Goal: Information Seeking & Learning: Learn about a topic

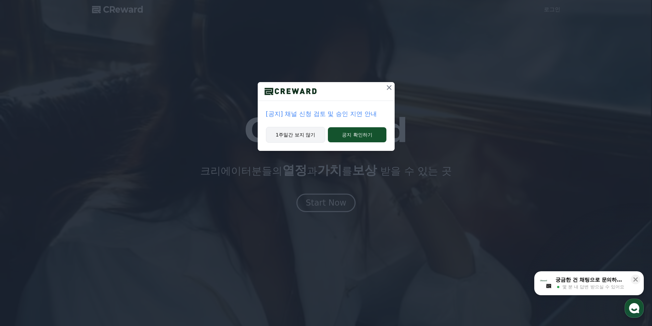
click at [301, 139] on button "1주일간 보지 않기" at bounding box center [296, 135] width 60 height 16
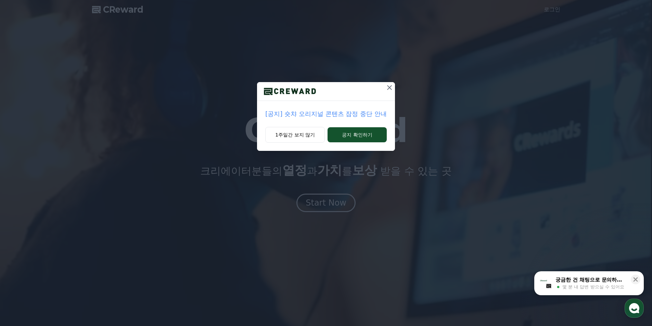
click at [307, 115] on p "[공지] 숏챠 오리지널 콘텐츠 잠정 중단 안내" at bounding box center [325, 114] width 121 height 10
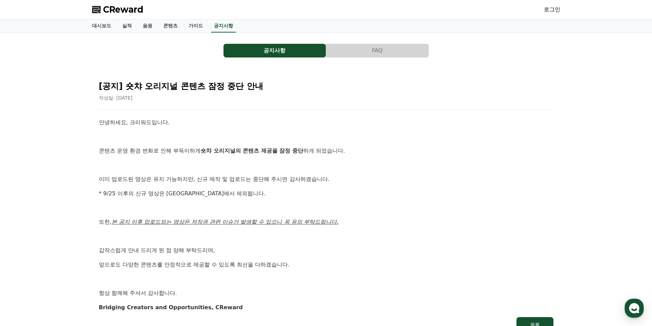
click at [130, 7] on span "CReward" at bounding box center [123, 9] width 40 height 11
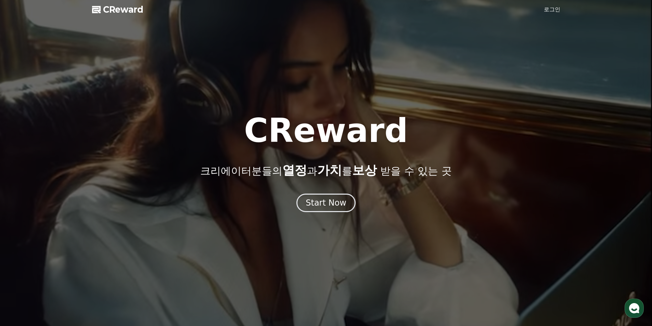
click at [564, 8] on div at bounding box center [326, 163] width 652 height 326
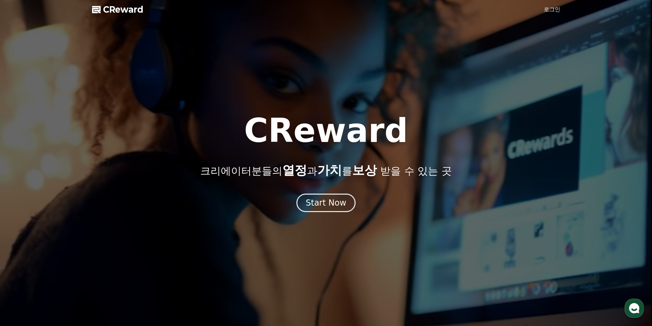
click at [560, 9] on link "로그인" at bounding box center [552, 9] width 16 height 8
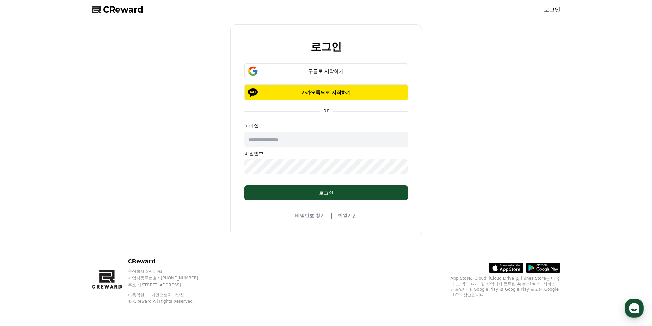
click at [330, 138] on input "text" at bounding box center [327, 139] width 164 height 15
type input "*"
type input "****"
click at [349, 67] on button "구글로 시작하기" at bounding box center [327, 71] width 164 height 16
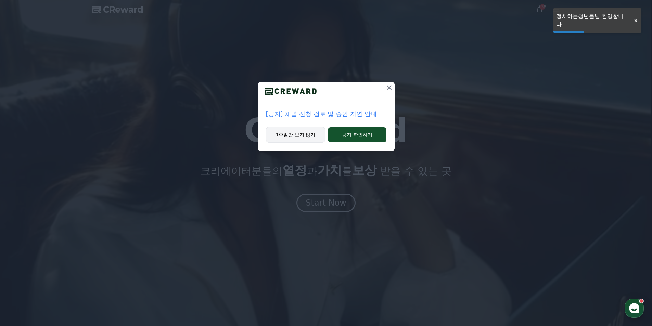
click at [297, 139] on button "1주일간 보지 않기" at bounding box center [296, 135] width 60 height 16
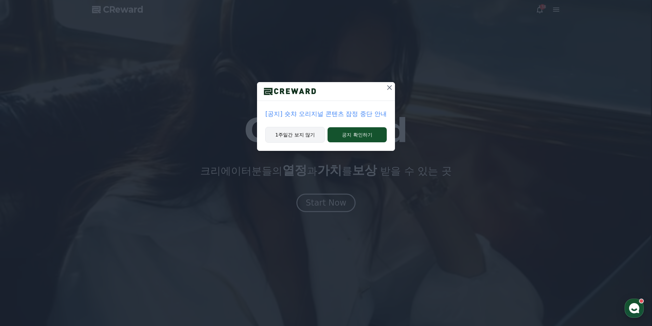
click at [288, 139] on button "1주일간 보지 않기" at bounding box center [295, 135] width 60 height 16
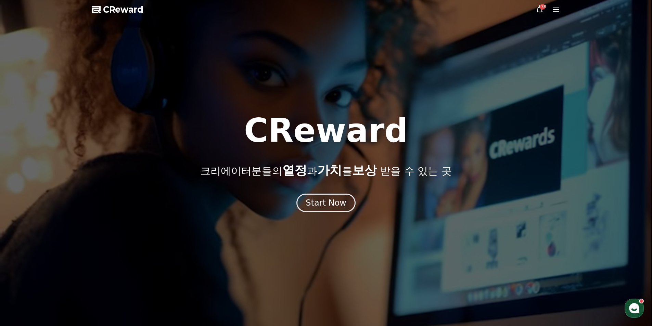
drag, startPoint x: 547, startPoint y: 12, endPoint x: 541, endPoint y: 11, distance: 5.6
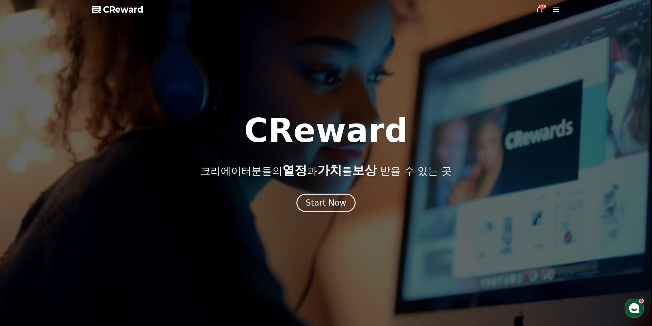
click at [546, 12] on div "138" at bounding box center [548, 9] width 25 height 8
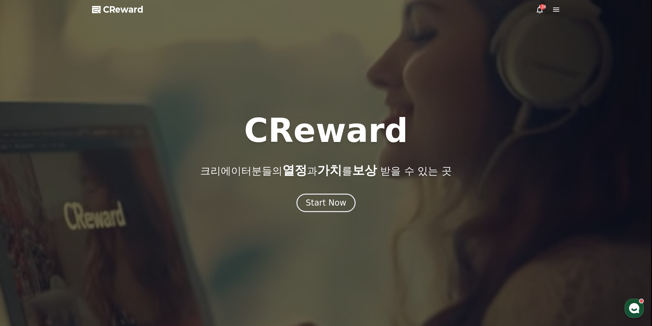
click at [541, 11] on icon at bounding box center [540, 9] width 8 height 8
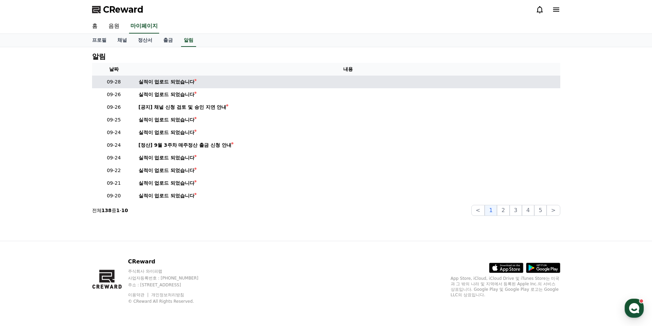
click at [191, 88] on td "실적이 업로드 되었습니다" at bounding box center [348, 82] width 425 height 13
click at [186, 83] on div "실적이 업로드 되었습니다" at bounding box center [167, 81] width 56 height 7
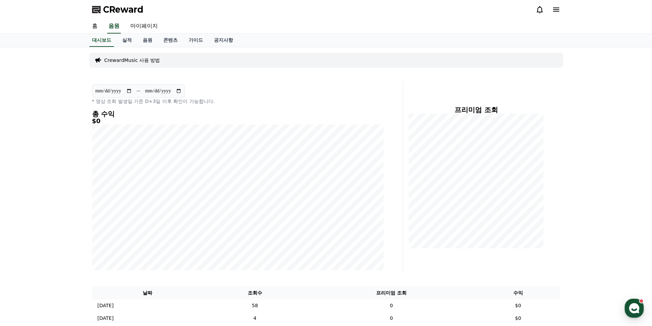
drag, startPoint x: 550, startPoint y: 9, endPoint x: 554, endPoint y: 9, distance: 3.8
click at [551, 9] on div at bounding box center [548, 9] width 25 height 8
click at [554, 9] on icon at bounding box center [556, 9] width 8 height 8
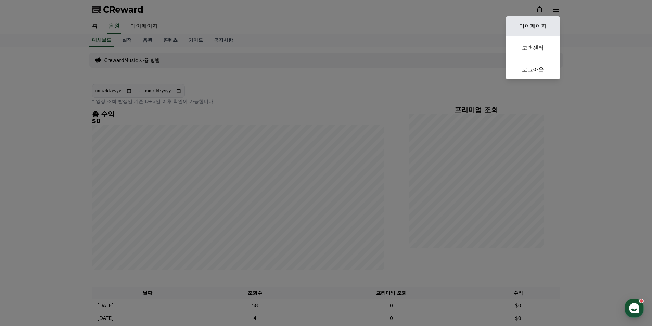
click at [527, 29] on link "마이페이지" at bounding box center [533, 25] width 55 height 19
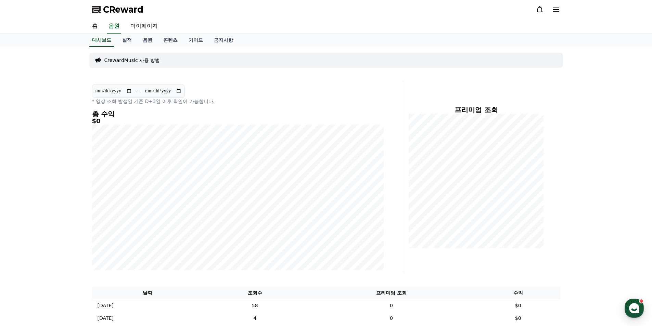
select select "**********"
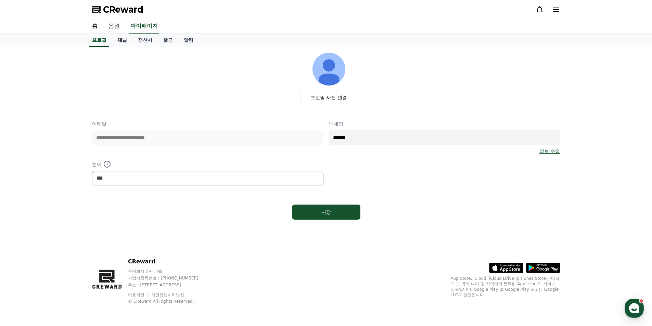
click at [125, 38] on link "채널" at bounding box center [122, 40] width 21 height 13
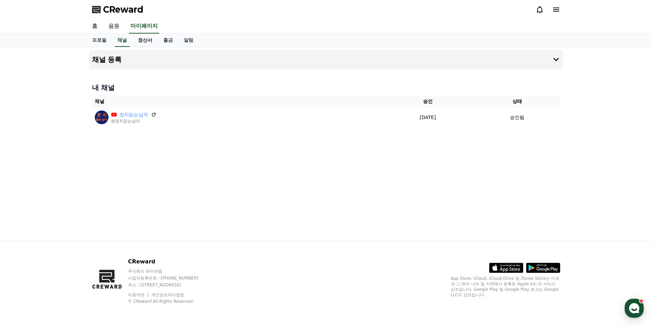
click at [145, 42] on link "정산서" at bounding box center [145, 40] width 25 height 13
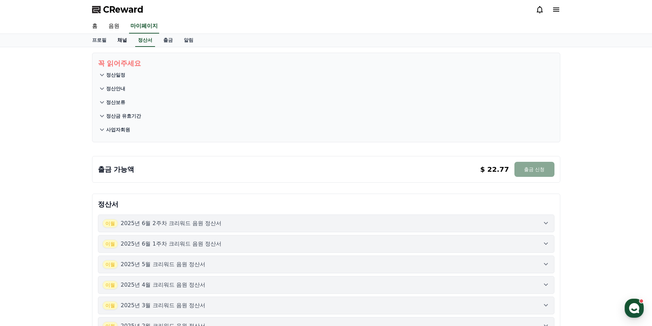
click at [126, 42] on link "채널" at bounding box center [122, 40] width 21 height 13
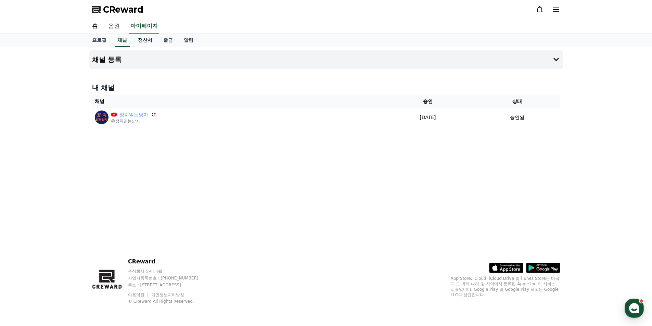
click at [141, 41] on link "정산서" at bounding box center [145, 40] width 25 height 13
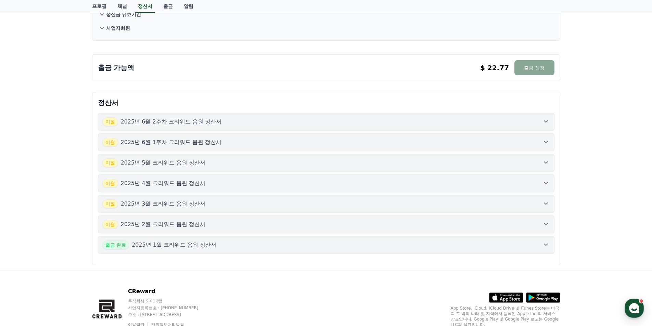
scroll to position [132, 0]
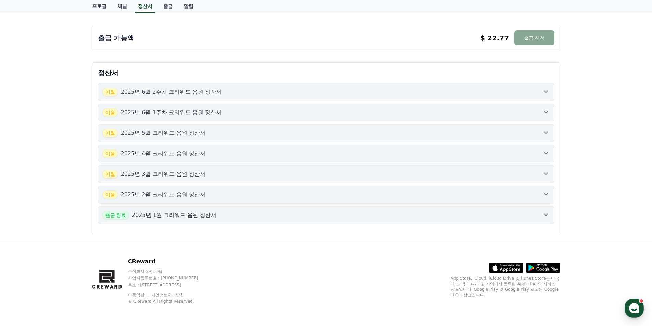
click at [544, 213] on icon at bounding box center [546, 215] width 8 height 8
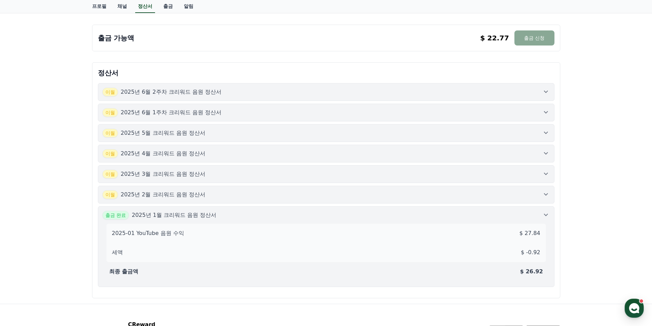
click at [545, 198] on icon at bounding box center [546, 194] width 8 height 8
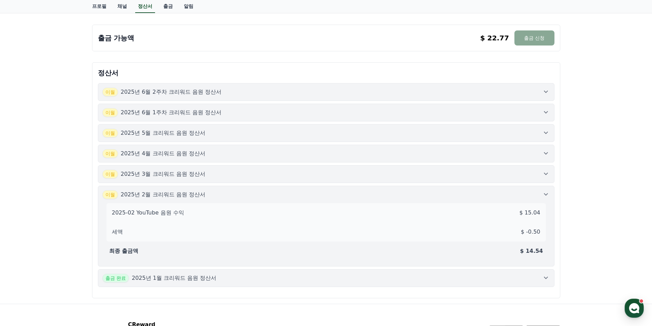
click at [548, 174] on icon at bounding box center [546, 174] width 8 height 8
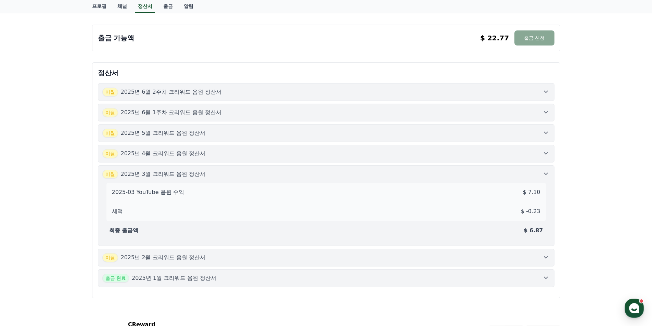
click at [550, 148] on button "이월 2025년 4월 크리워드 음원 정산서" at bounding box center [326, 154] width 457 height 18
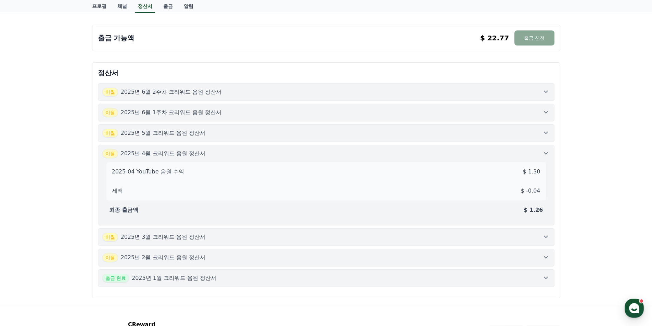
click at [550, 133] on icon at bounding box center [546, 133] width 8 height 8
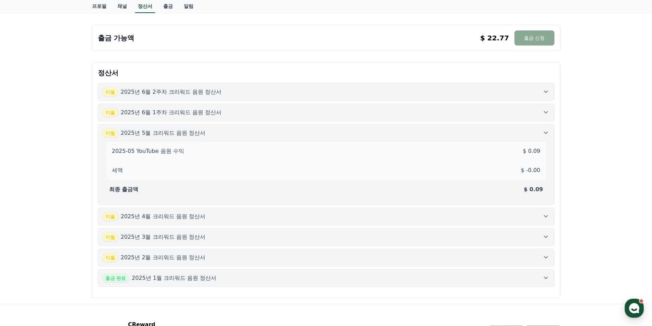
click at [547, 111] on icon at bounding box center [546, 112] width 8 height 8
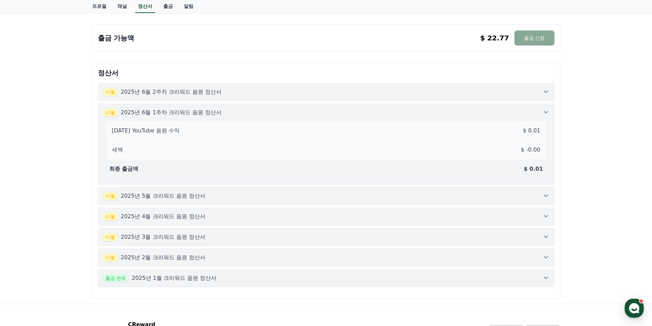
click at [548, 91] on icon at bounding box center [546, 92] width 8 height 8
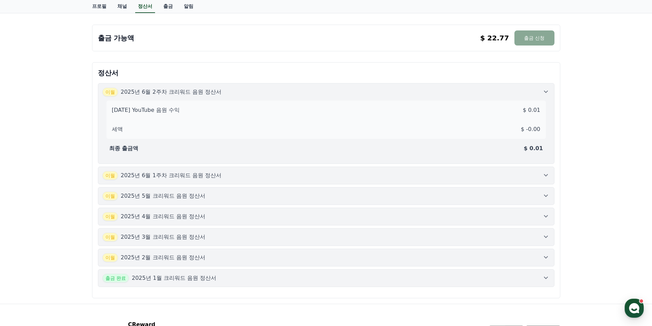
scroll to position [0, 0]
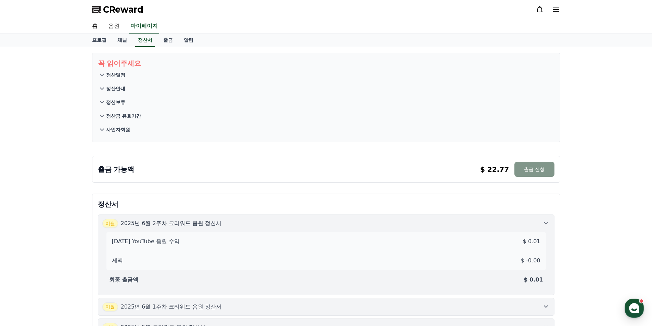
click at [543, 173] on button "출금 신청" at bounding box center [535, 169] width 40 height 15
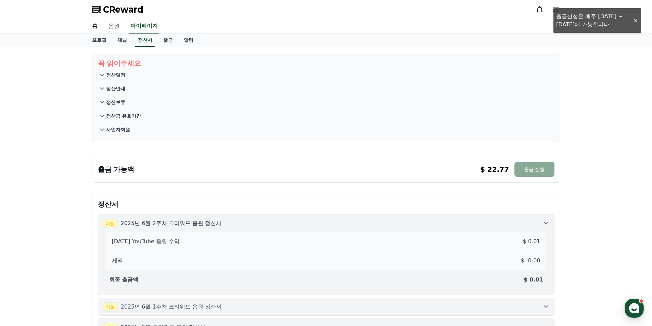
click at [113, 26] on link "음원" at bounding box center [114, 26] width 22 height 14
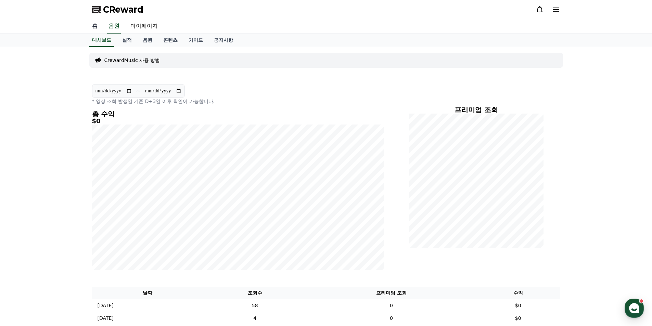
click at [96, 29] on link "홈" at bounding box center [95, 26] width 16 height 14
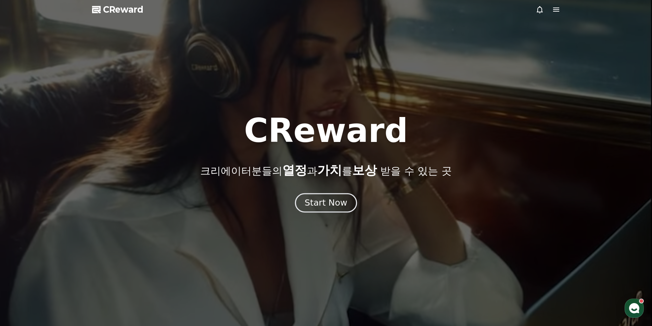
click at [326, 200] on div "Start Now" at bounding box center [326, 203] width 42 height 12
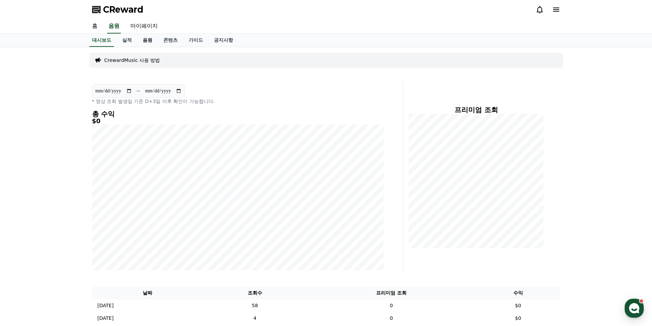
click at [155, 41] on link "음원" at bounding box center [147, 40] width 21 height 13
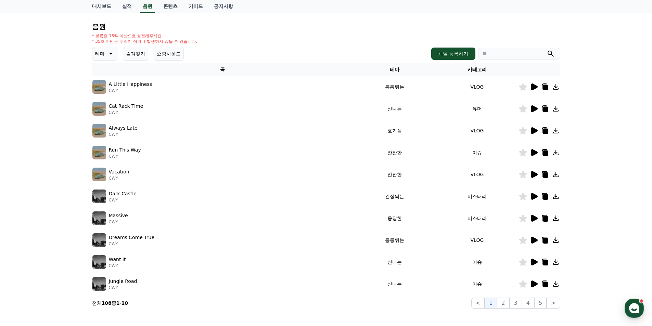
scroll to position [137, 0]
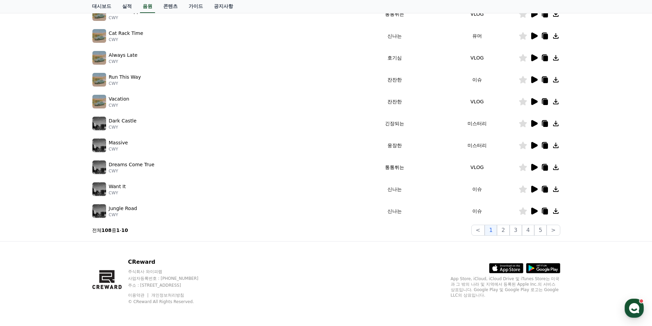
click at [115, 203] on td "Jungle Road CWY" at bounding box center [223, 211] width 262 height 22
click at [119, 190] on p "Want It" at bounding box center [117, 186] width 17 height 7
click at [119, 186] on p "Want It" at bounding box center [117, 186] width 17 height 7
click at [103, 188] on img at bounding box center [99, 190] width 14 height 14
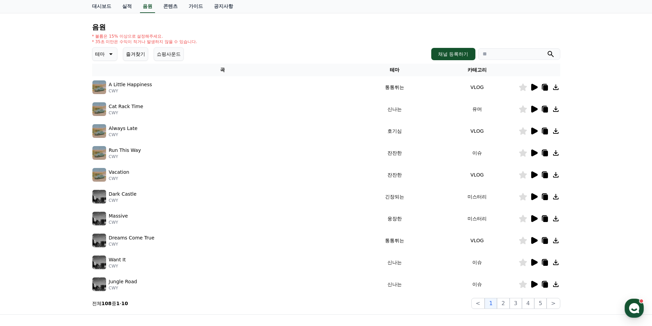
scroll to position [0, 0]
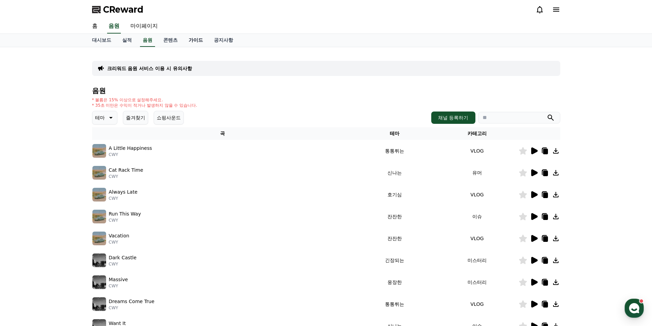
click at [192, 41] on link "가이드" at bounding box center [195, 40] width 25 height 13
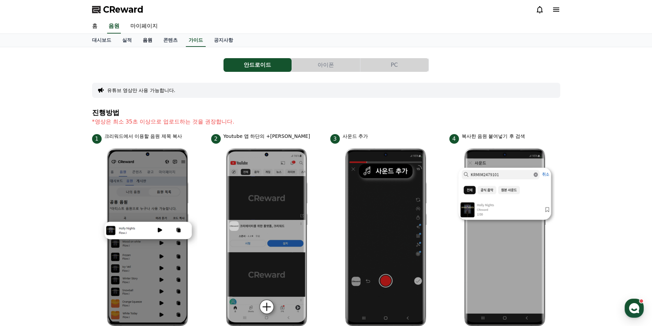
click at [151, 43] on link "음원" at bounding box center [147, 40] width 21 height 13
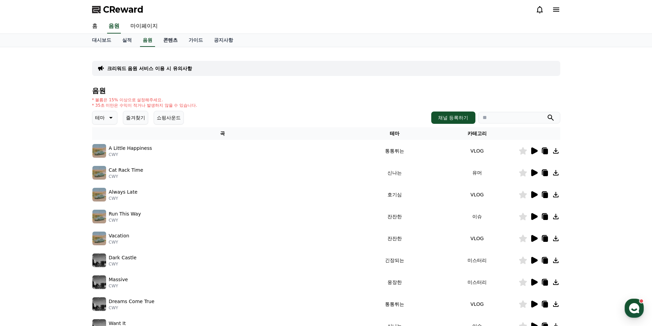
click at [173, 44] on link "콘텐츠" at bounding box center [170, 40] width 25 height 13
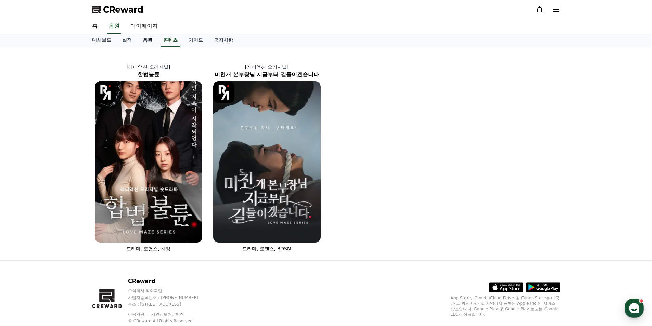
click at [148, 41] on link "음원" at bounding box center [147, 40] width 21 height 13
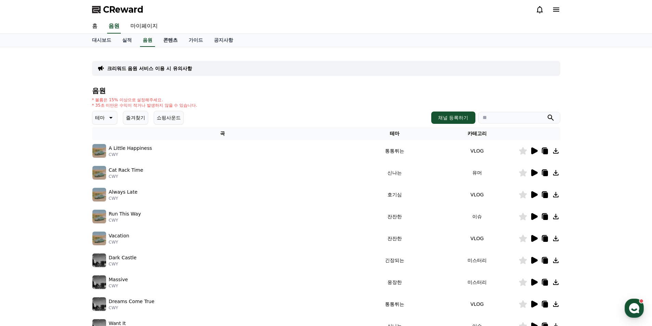
click at [165, 42] on link "콘텐츠" at bounding box center [170, 40] width 25 height 13
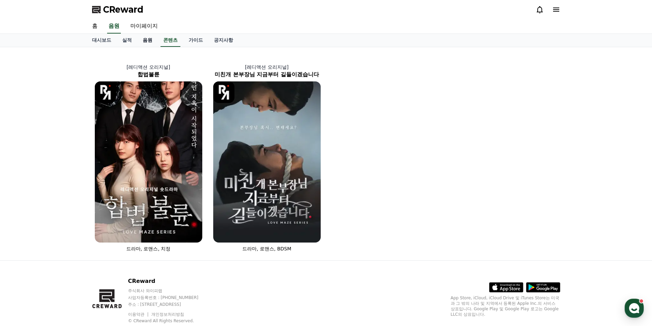
click at [144, 42] on link "음원" at bounding box center [147, 40] width 21 height 13
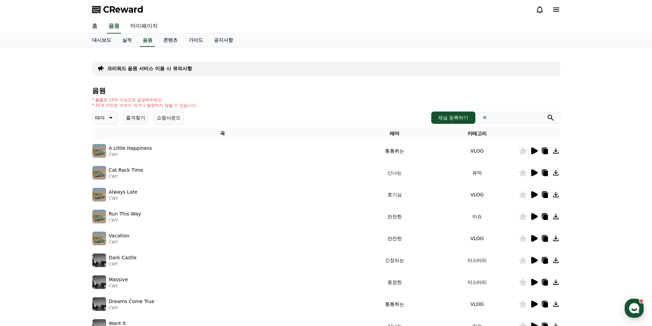
click at [487, 116] on input "search" at bounding box center [519, 118] width 82 height 12
type input "**********"
click at [547, 114] on button "submit" at bounding box center [551, 118] width 8 height 8
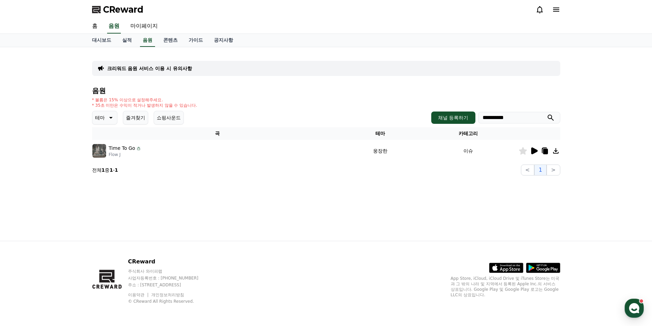
click at [129, 146] on p "Time To Go" at bounding box center [122, 148] width 26 height 7
click at [124, 148] on p "Time To Go" at bounding box center [122, 148] width 26 height 7
click at [537, 153] on icon at bounding box center [534, 151] width 8 height 8
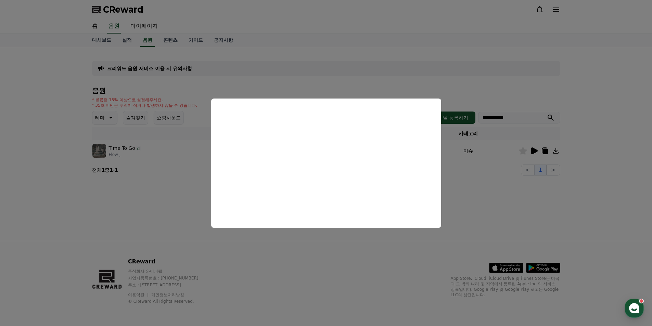
click at [161, 212] on button "close modal" at bounding box center [326, 163] width 652 height 326
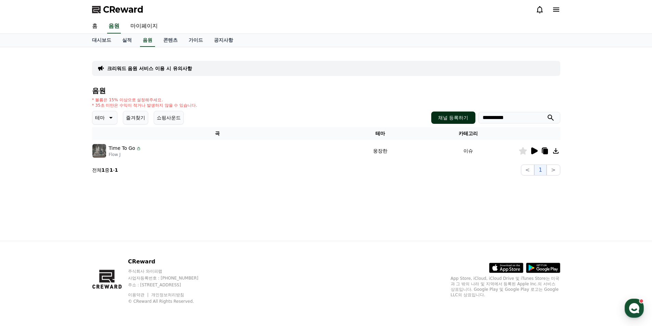
drag, startPoint x: 511, startPoint y: 119, endPoint x: 439, endPoint y: 119, distance: 72.6
click at [439, 119] on div "**********" at bounding box center [496, 118] width 129 height 12
click at [547, 114] on button "submit" at bounding box center [551, 118] width 8 height 8
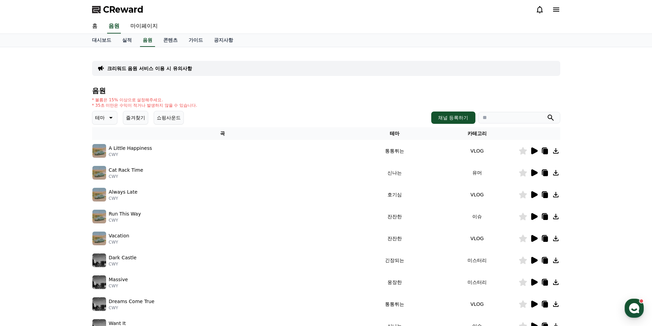
click at [192, 67] on p "크리워드 음원 서비스 이용 시 유의사항" at bounding box center [149, 68] width 85 height 7
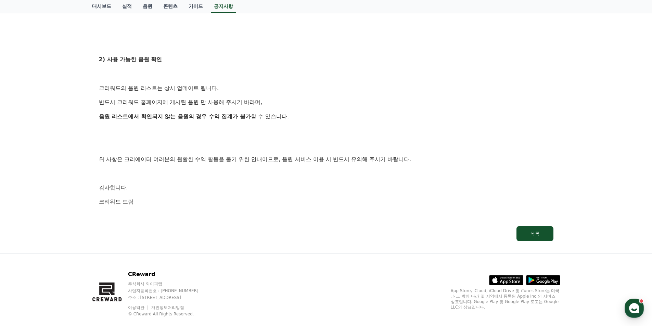
scroll to position [377, 0]
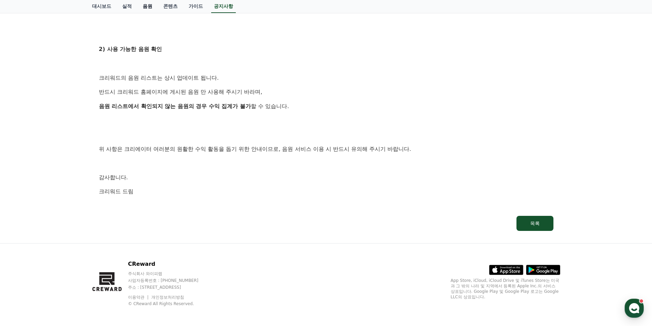
click at [143, 9] on link "음원" at bounding box center [147, 6] width 21 height 13
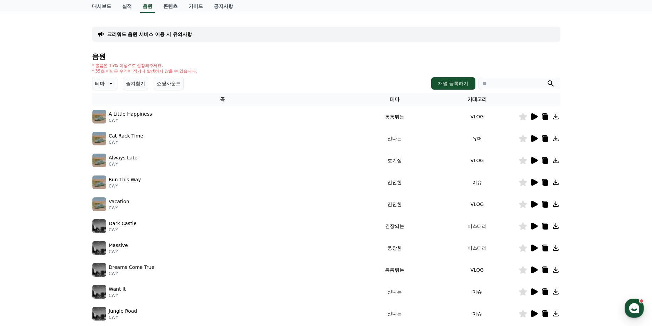
scroll to position [137, 0]
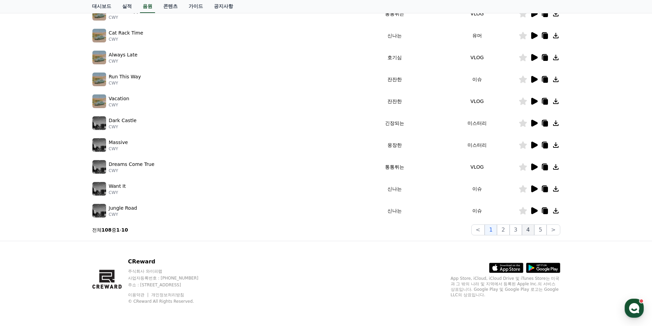
click at [525, 227] on button "4" at bounding box center [528, 230] width 12 height 11
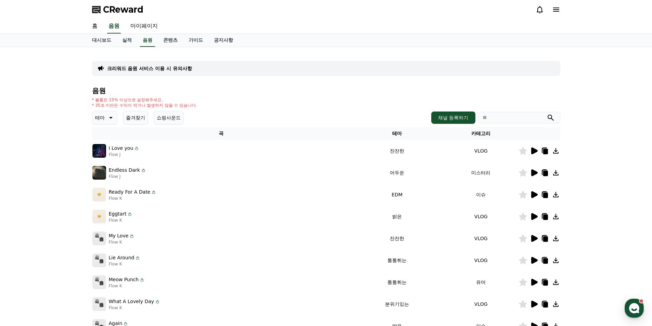
click at [508, 119] on input "search" at bounding box center [519, 118] width 82 height 12
click at [387, 152] on td "잔잔한" at bounding box center [397, 151] width 93 height 22
click at [399, 135] on th "테마" at bounding box center [397, 133] width 93 height 13
click at [496, 117] on input "search" at bounding box center [519, 118] width 82 height 12
type input "**********"
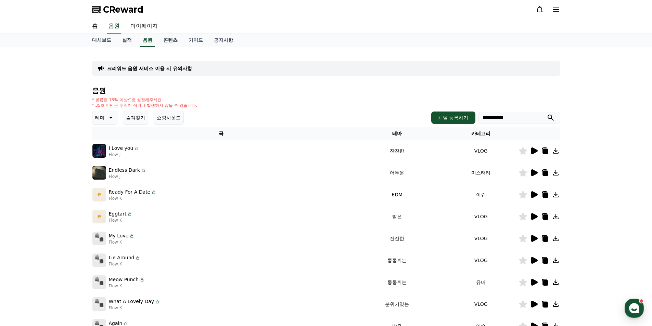
click at [547, 114] on button "submit" at bounding box center [551, 118] width 8 height 8
